Goal: Task Accomplishment & Management: Manage account settings

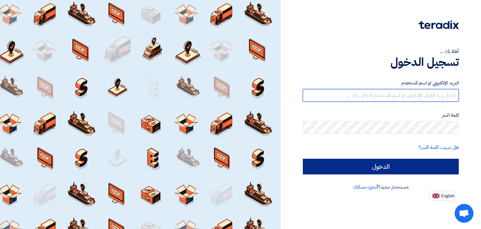
type input "[PERSON_NAME][EMAIL_ADDRESS][DOMAIN_NAME]"
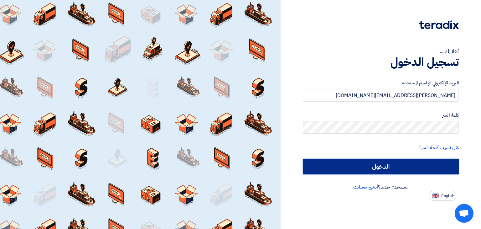
click at [362, 170] on input "الدخول" at bounding box center [381, 166] width 156 height 16
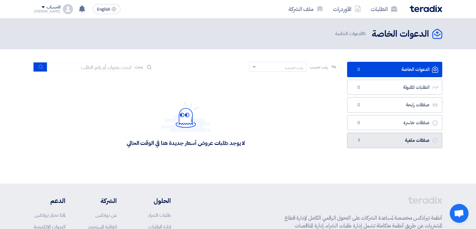
click at [388, 136] on link "صفقات ملغية صفقات ملغية 1" at bounding box center [394, 139] width 95 height 15
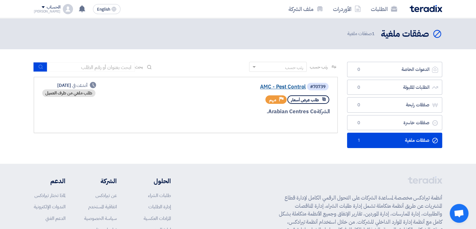
click at [284, 87] on link "AMC - Pest Control" at bounding box center [243, 87] width 125 height 6
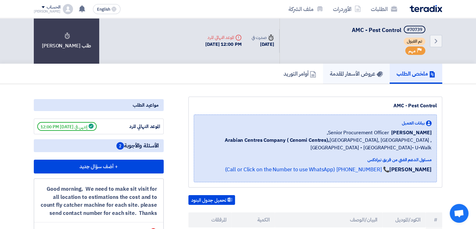
click at [346, 76] on h5 "عروض الأسعار المقدمة" at bounding box center [356, 73] width 53 height 7
